Goal: Task Accomplishment & Management: Manage account settings

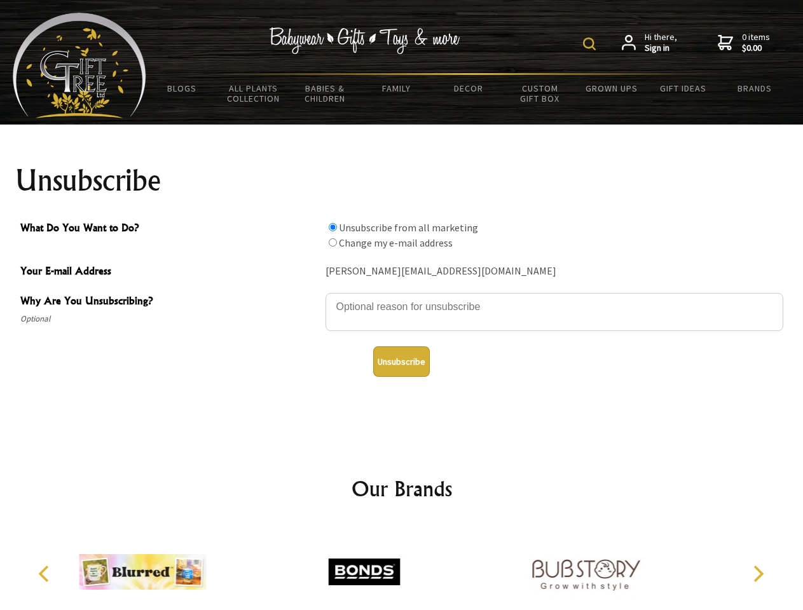
click at [591, 44] on img at bounding box center [589, 43] width 13 height 13
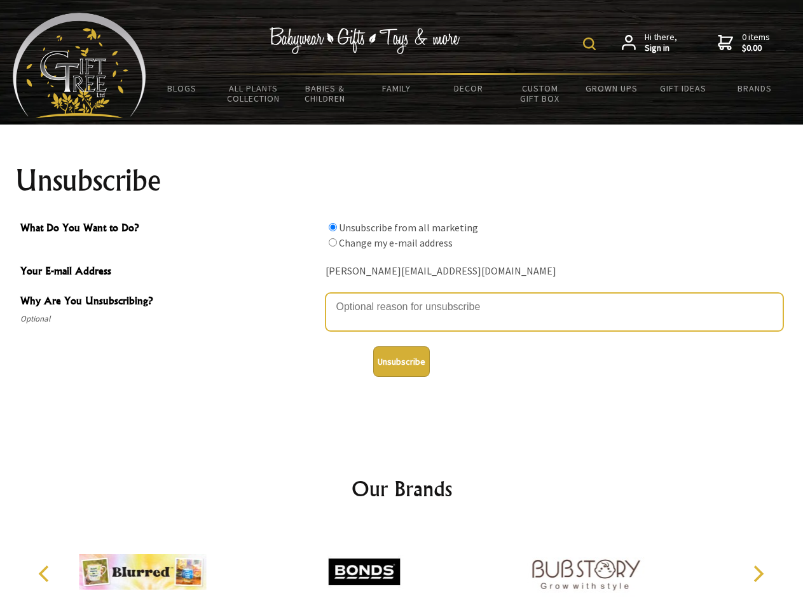
click at [402, 297] on textarea "Why Are You Unsubscribing?" at bounding box center [554, 312] width 458 height 38
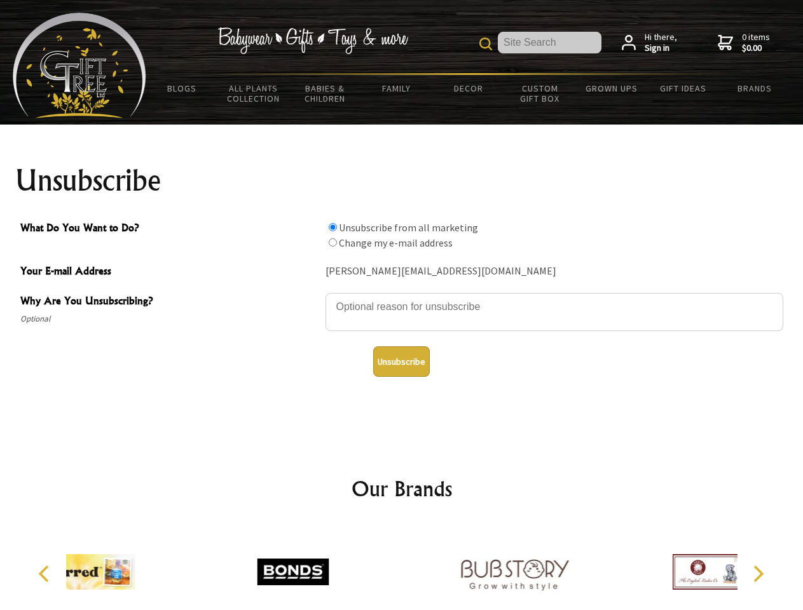
click at [332, 227] on input "What Do You Want to Do?" at bounding box center [333, 227] width 8 height 8
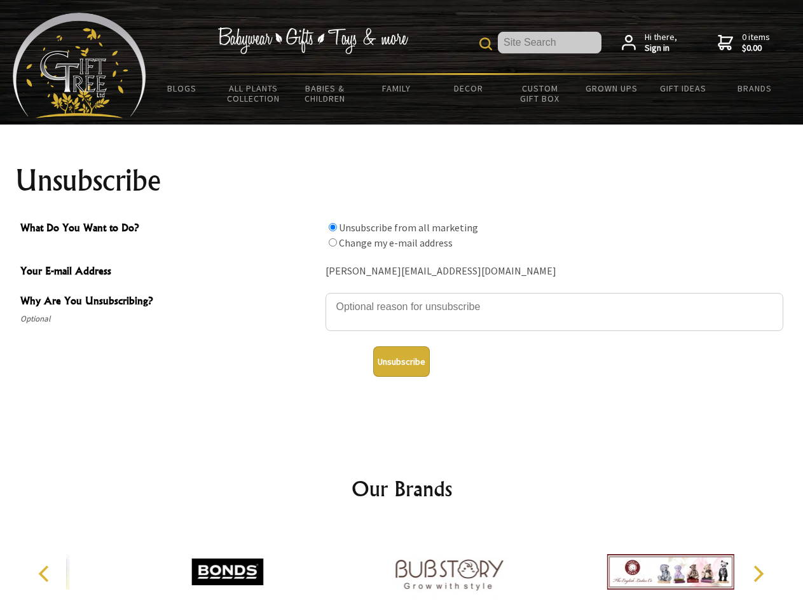
click at [332, 242] on input "What Do You Want to Do?" at bounding box center [333, 242] width 8 height 8
radio input "true"
click at [401, 362] on button "Unsubscribe" at bounding box center [401, 361] width 57 height 31
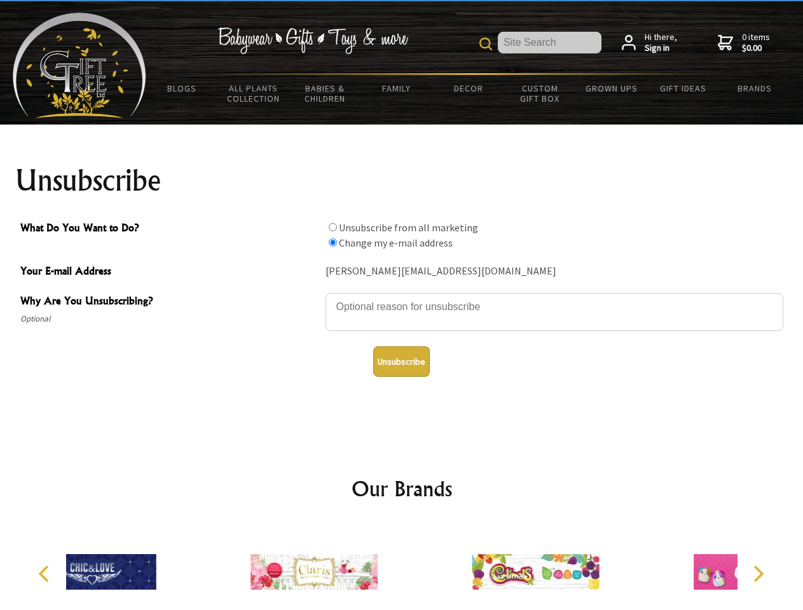
click at [402, 567] on div at bounding box center [313, 573] width 221 height 99
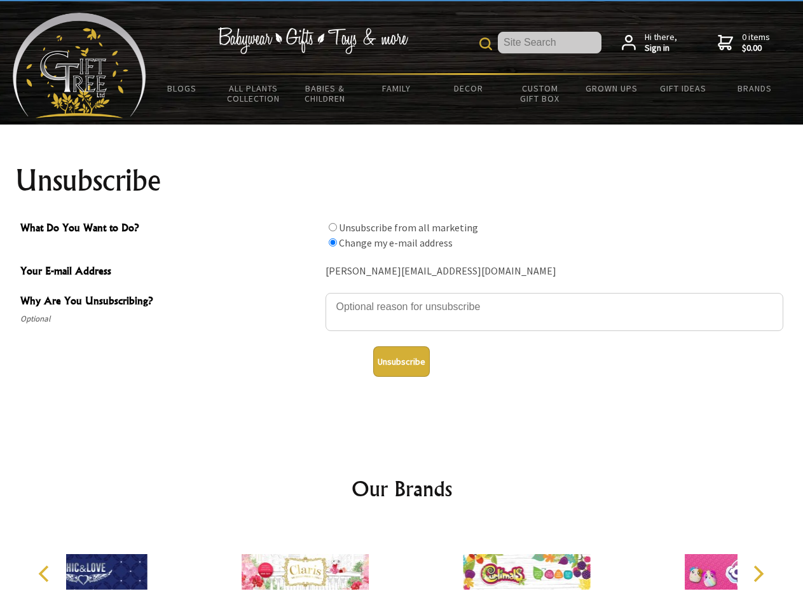
click at [46, 574] on icon "Previous" at bounding box center [45, 574] width 17 height 17
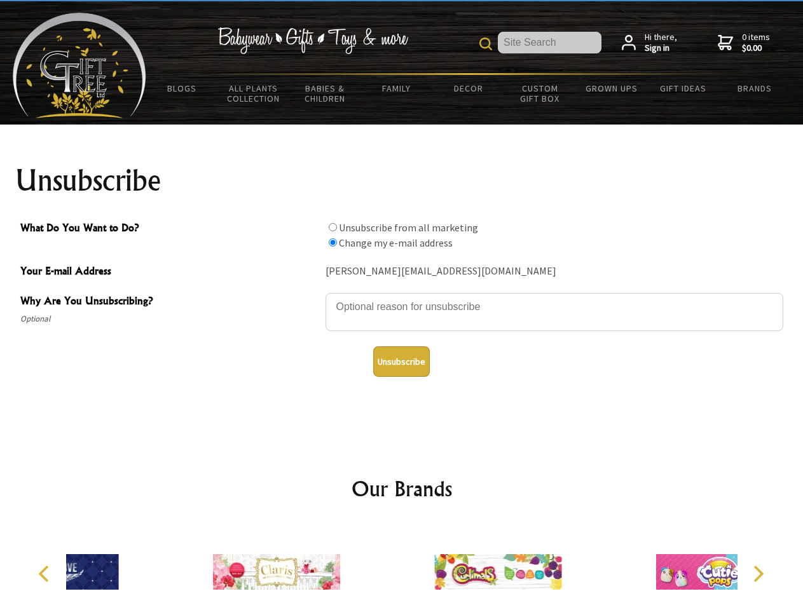
click at [757, 574] on icon "Next" at bounding box center [757, 574] width 17 height 17
